Goal: Obtain resource: Download file/media

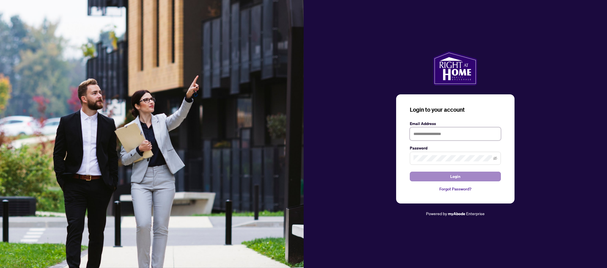
type input "**********"
click at [434, 180] on button "Login" at bounding box center [455, 177] width 91 height 10
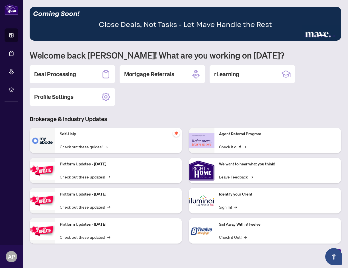
click at [193, 102] on div "Deal Processing Mortgage Referrals rLearning Profile Settings" at bounding box center [185, 85] width 311 height 41
click at [82, 70] on div "Deal Processing" at bounding box center [72, 74] width 85 height 18
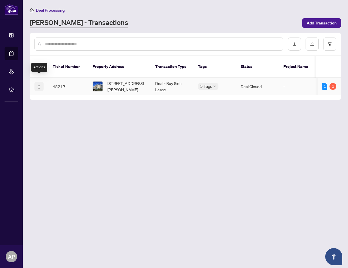
click at [40, 85] on img "button" at bounding box center [39, 87] width 5 height 5
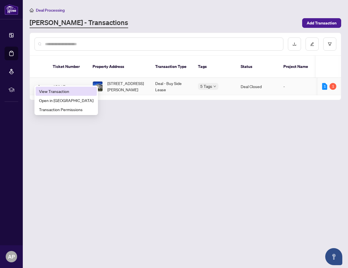
click at [56, 93] on span "View Transaction" at bounding box center [66, 91] width 54 height 6
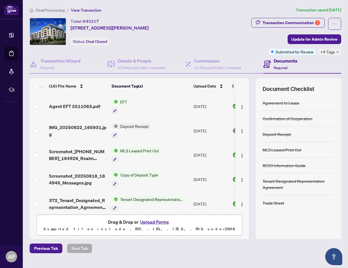
click at [269, 103] on div "Agreement to Lease" at bounding box center [280, 103] width 37 height 6
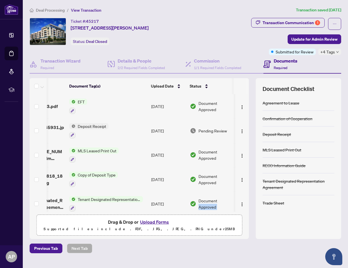
drag, startPoint x: 195, startPoint y: 212, endPoint x: 106, endPoint y: 217, distance: 89.2
click at [106, 217] on div "(16) File Name Document Tag(s) Upload Date Status Agent EFT 2511063.pdf EFT [DA…" at bounding box center [139, 158] width 219 height 161
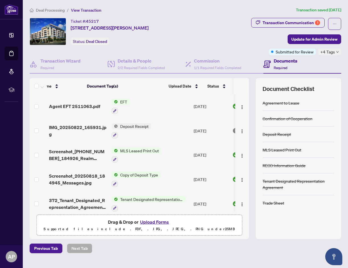
scroll to position [0, 0]
click at [39, 109] on td at bounding box center [38, 106] width 17 height 24
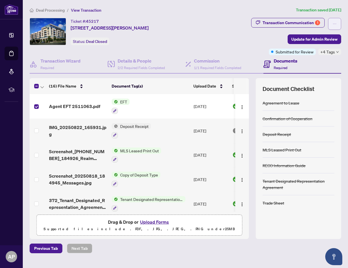
click at [335, 21] on span "button" at bounding box center [335, 23] width 4 height 9
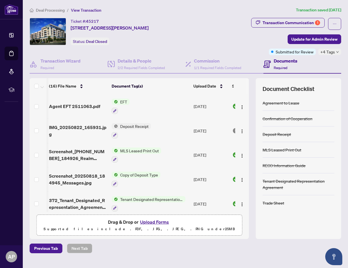
scroll to position [0, 45]
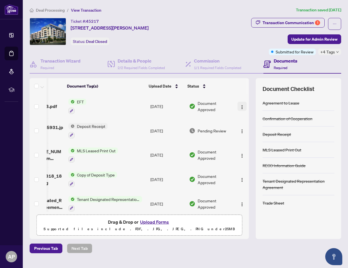
click at [241, 106] on img "button" at bounding box center [242, 107] width 5 height 5
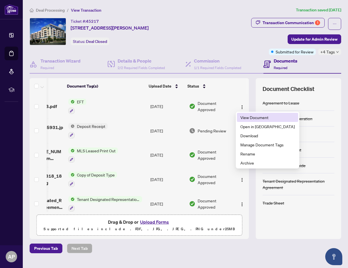
click at [252, 118] on span "View Document" at bounding box center [267, 117] width 54 height 6
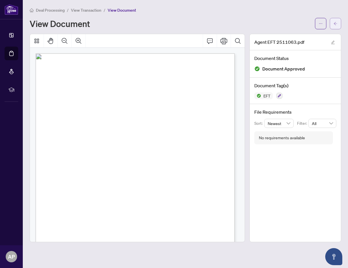
click at [337, 20] on span "button" at bounding box center [335, 23] width 4 height 9
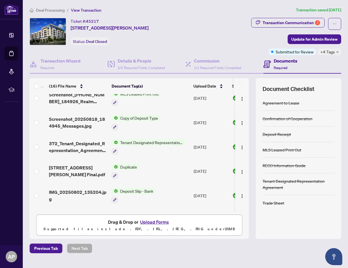
scroll to position [28, 0]
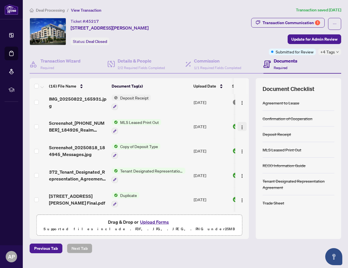
click at [240, 124] on span "button" at bounding box center [242, 127] width 5 height 6
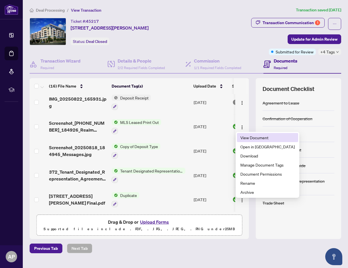
click at [248, 136] on span "View Document" at bounding box center [267, 138] width 54 height 6
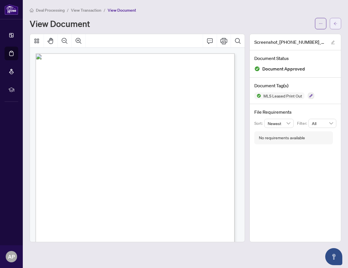
click at [337, 19] on span "button" at bounding box center [335, 23] width 4 height 9
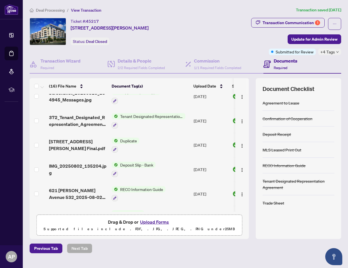
scroll to position [85, 0]
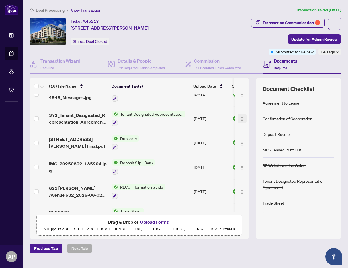
click at [241, 116] on span "button" at bounding box center [242, 119] width 5 height 6
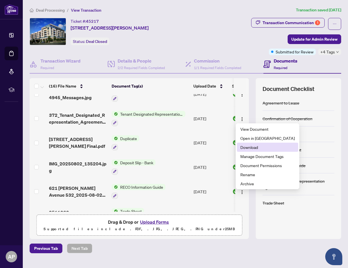
click at [257, 148] on span "Download" at bounding box center [267, 147] width 54 height 6
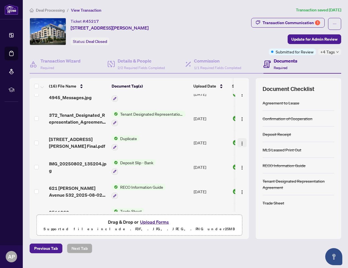
click at [241, 142] on img "button" at bounding box center [242, 143] width 5 height 5
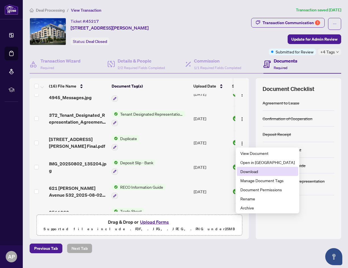
click at [249, 173] on span "Download" at bounding box center [267, 172] width 54 height 6
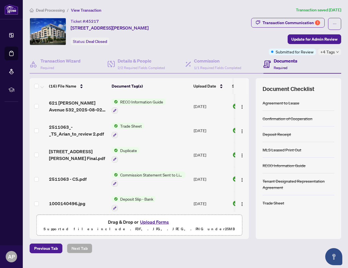
scroll to position [142, 0]
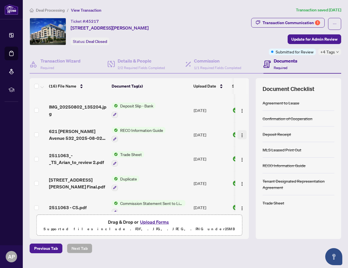
click at [240, 135] on img "button" at bounding box center [242, 135] width 5 height 5
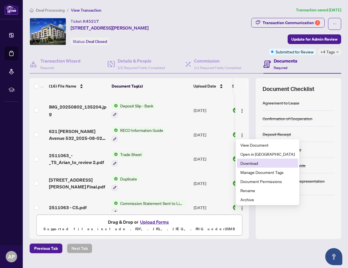
click at [241, 163] on span "Download" at bounding box center [267, 163] width 54 height 6
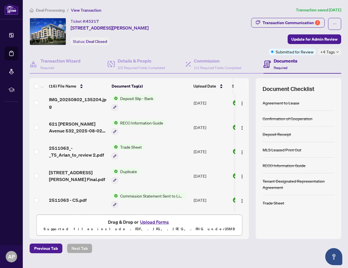
scroll to position [171, 0]
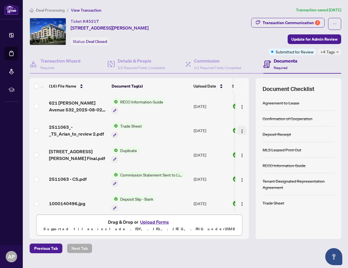
click at [237, 127] on button "button" at bounding box center [241, 130] width 9 height 9
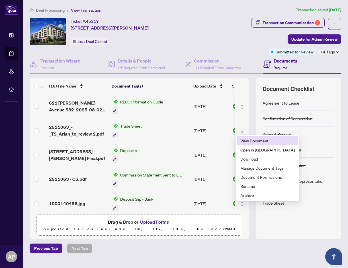
click at [246, 140] on span "View Document" at bounding box center [267, 141] width 54 height 6
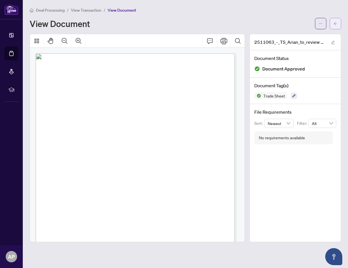
click at [336, 25] on icon "arrow-left" at bounding box center [335, 24] width 4 height 4
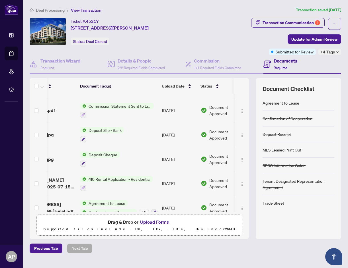
scroll to position [256, 32]
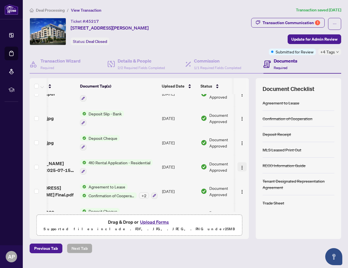
click at [242, 166] on img "button" at bounding box center [242, 168] width 5 height 5
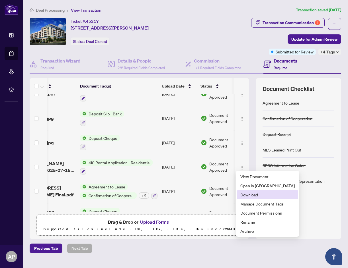
click at [250, 197] on span "Download" at bounding box center [267, 195] width 54 height 6
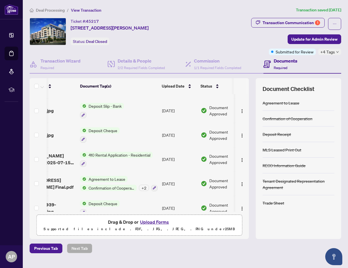
scroll to position [272, 32]
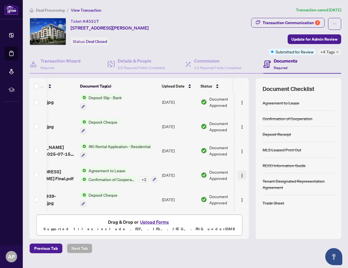
click at [242, 174] on img "button" at bounding box center [242, 176] width 5 height 5
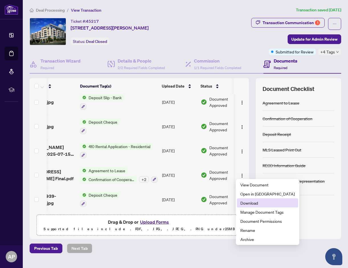
click at [249, 204] on span "Download" at bounding box center [267, 203] width 54 height 6
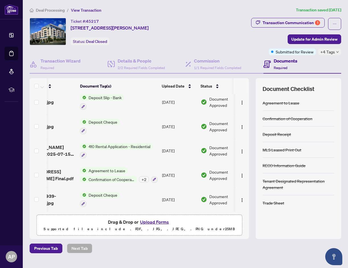
click at [103, 247] on div "Previous Tab Next Tab" at bounding box center [185, 249] width 311 height 10
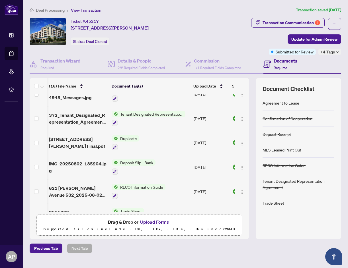
scroll to position [0, 45]
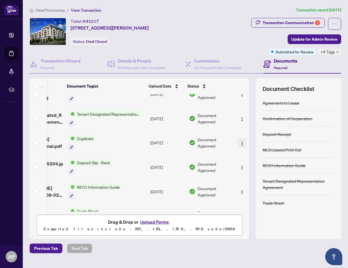
click at [237, 143] on button "button" at bounding box center [241, 142] width 9 height 9
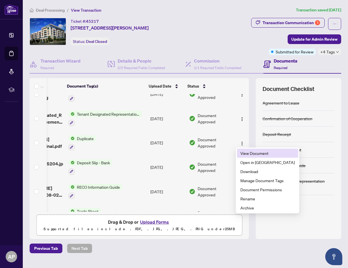
click at [246, 153] on span "View Document" at bounding box center [267, 153] width 54 height 6
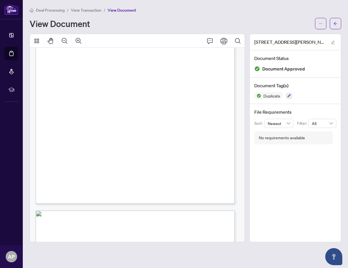
click at [83, 146] on div "DigiSign Verified - c174e5ca-40d3-4b34-94c2-49b77208e5e7 AG" at bounding box center [149, 94] width 227 height 294
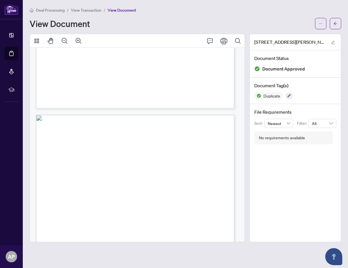
scroll to position [1139, 0]
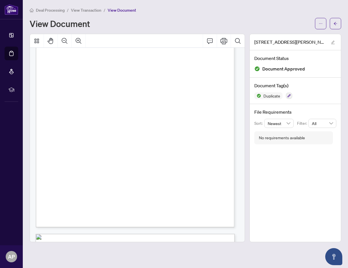
click at [107, 108] on div "DigiSign Verified - c174e5ca-40d3-4b34-94c2-49b77208e5e7" at bounding box center [149, 117] width 227 height 294
click at [108, 108] on div "DigiSign Verified - c174e5ca-40d3-4b34-94c2-49b77208e5e7" at bounding box center [149, 117] width 227 height 294
click at [107, 100] on div "DigiSign Verified - c174e5ca-40d3-4b34-94c2-49b77208e5e7" at bounding box center [149, 117] width 227 height 294
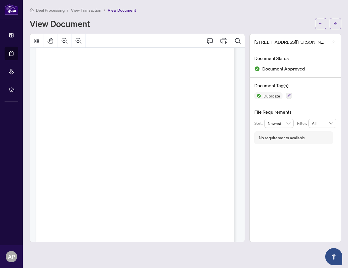
scroll to position [1082, 0]
click at [89, 108] on div "DigiSign Verified - c174e5ca-40d3-4b34-94c2-49b77208e5e7" at bounding box center [149, 174] width 227 height 294
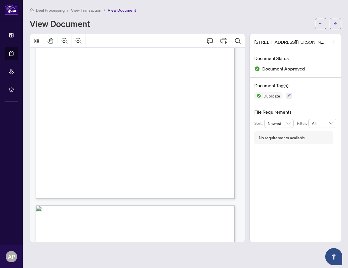
scroll to position [370, 0]
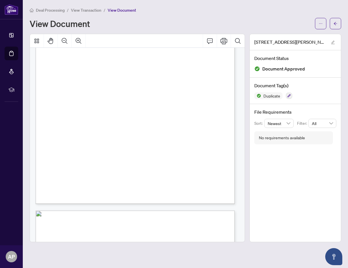
click at [122, 108] on div "DigiSign Verified - c174e5ca-40d3-4b34-94c2-49b77208e5e7 AG" at bounding box center [149, 94] width 227 height 294
click at [237, 39] on icon "Search Document" at bounding box center [237, 41] width 7 height 7
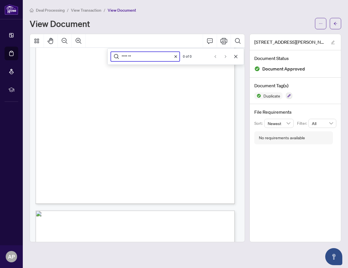
type input "*******"
click at [234, 56] on icon "Cancel" at bounding box center [235, 56] width 5 height 5
